Goal: Information Seeking & Learning: Learn about a topic

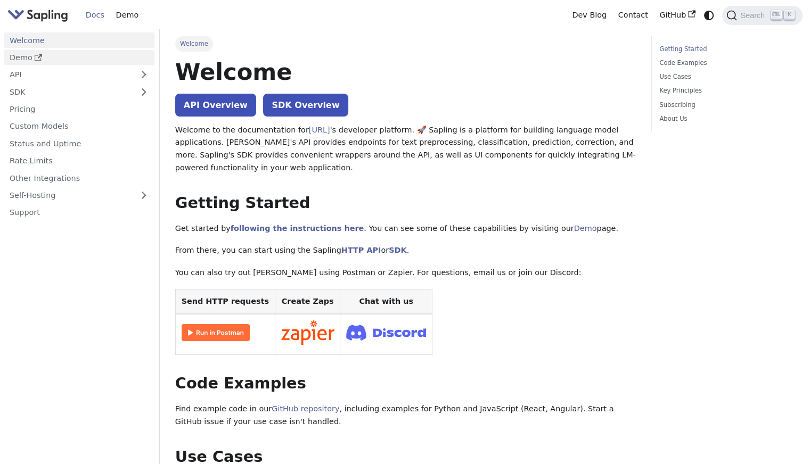
click at [69, 63] on link "Demo" at bounding box center [79, 57] width 151 height 15
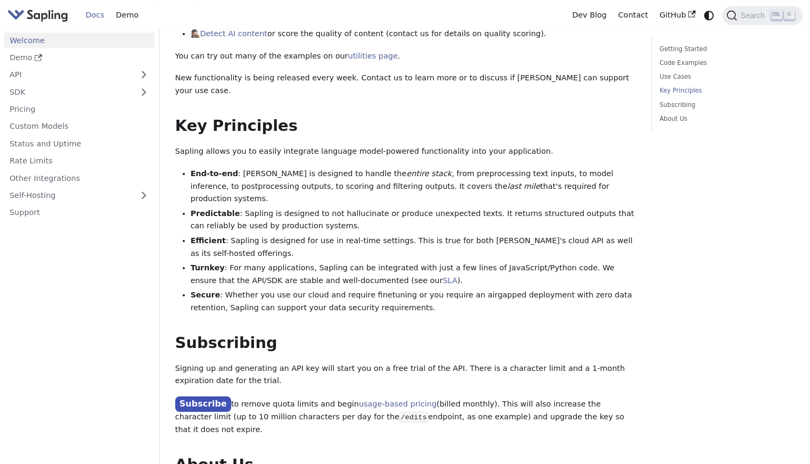
scroll to position [815, 0]
